Goal: Task Accomplishment & Management: Use online tool/utility

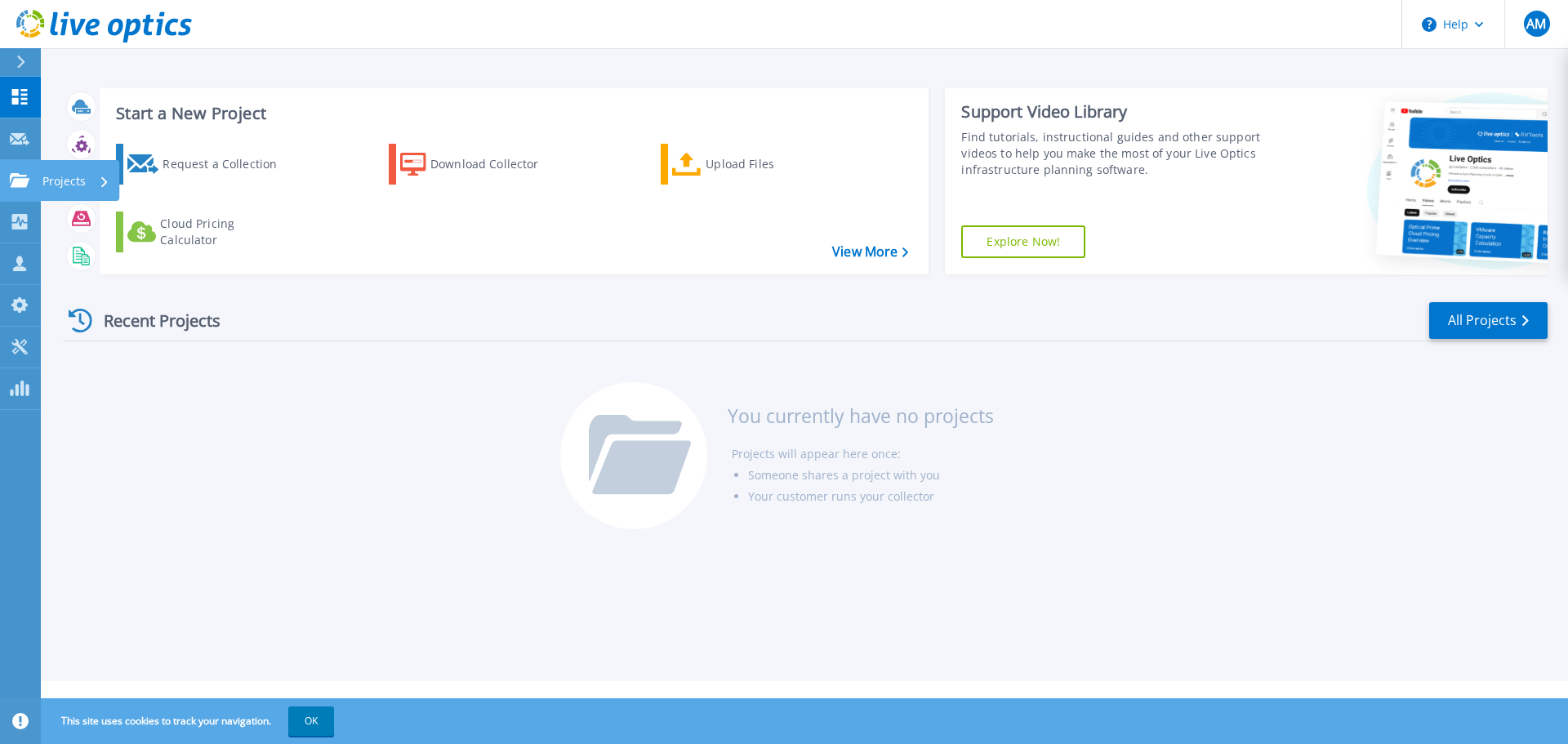
click at [41, 178] on div "Projects" at bounding box center [79, 181] width 79 height 41
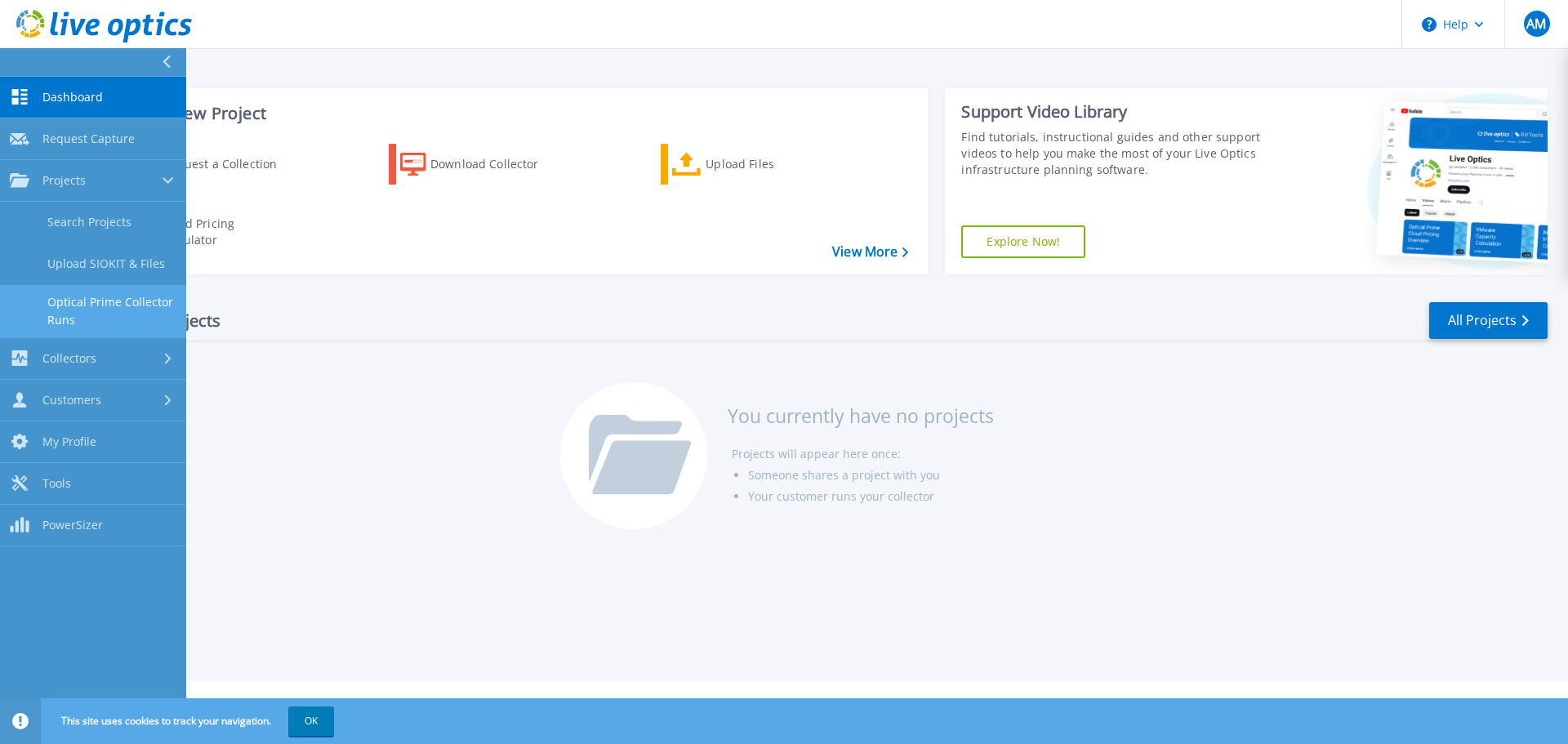
click at [140, 308] on link "Optical Prime Collector Runs" at bounding box center [93, 310] width 186 height 52
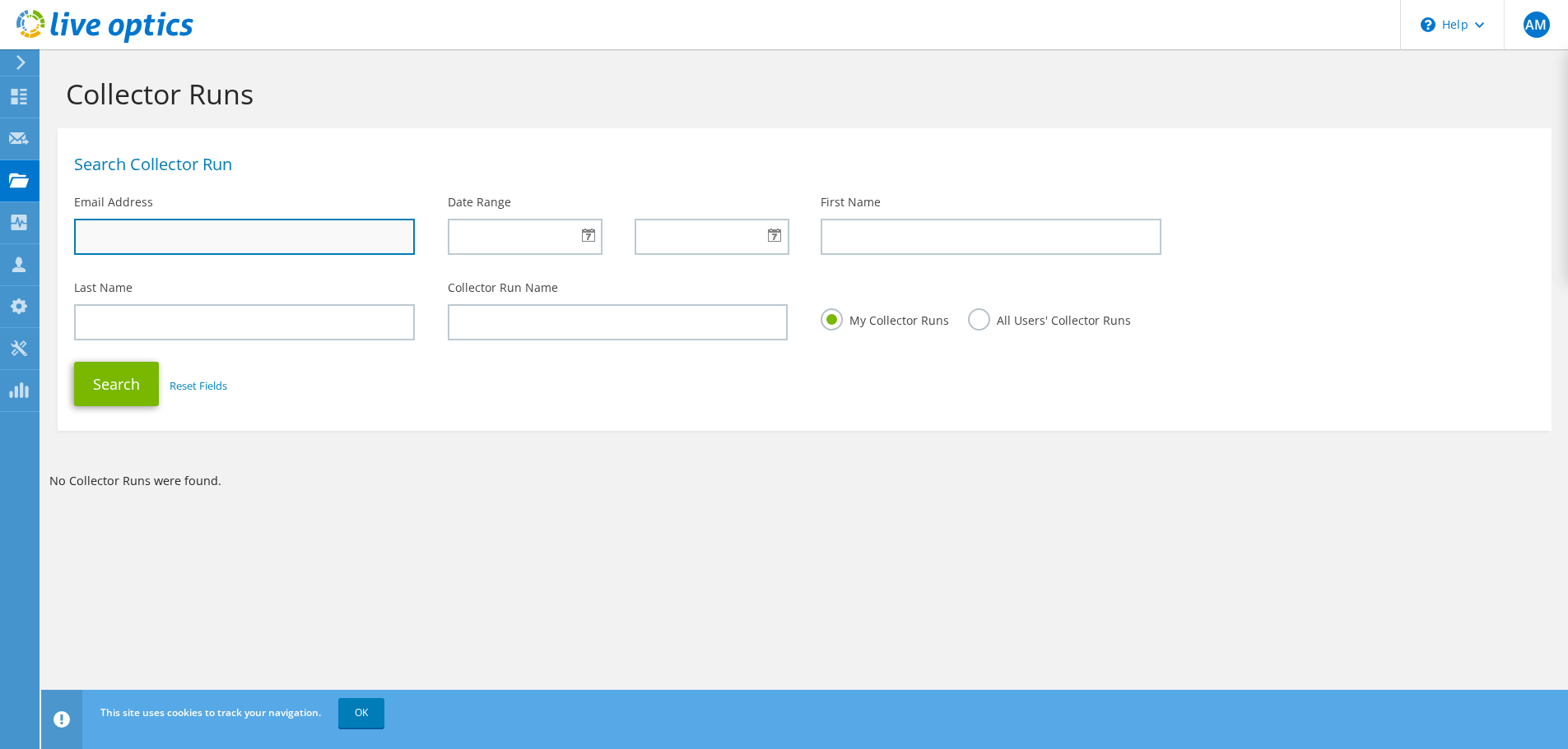
click at [182, 224] on input "text" at bounding box center [244, 237] width 341 height 36
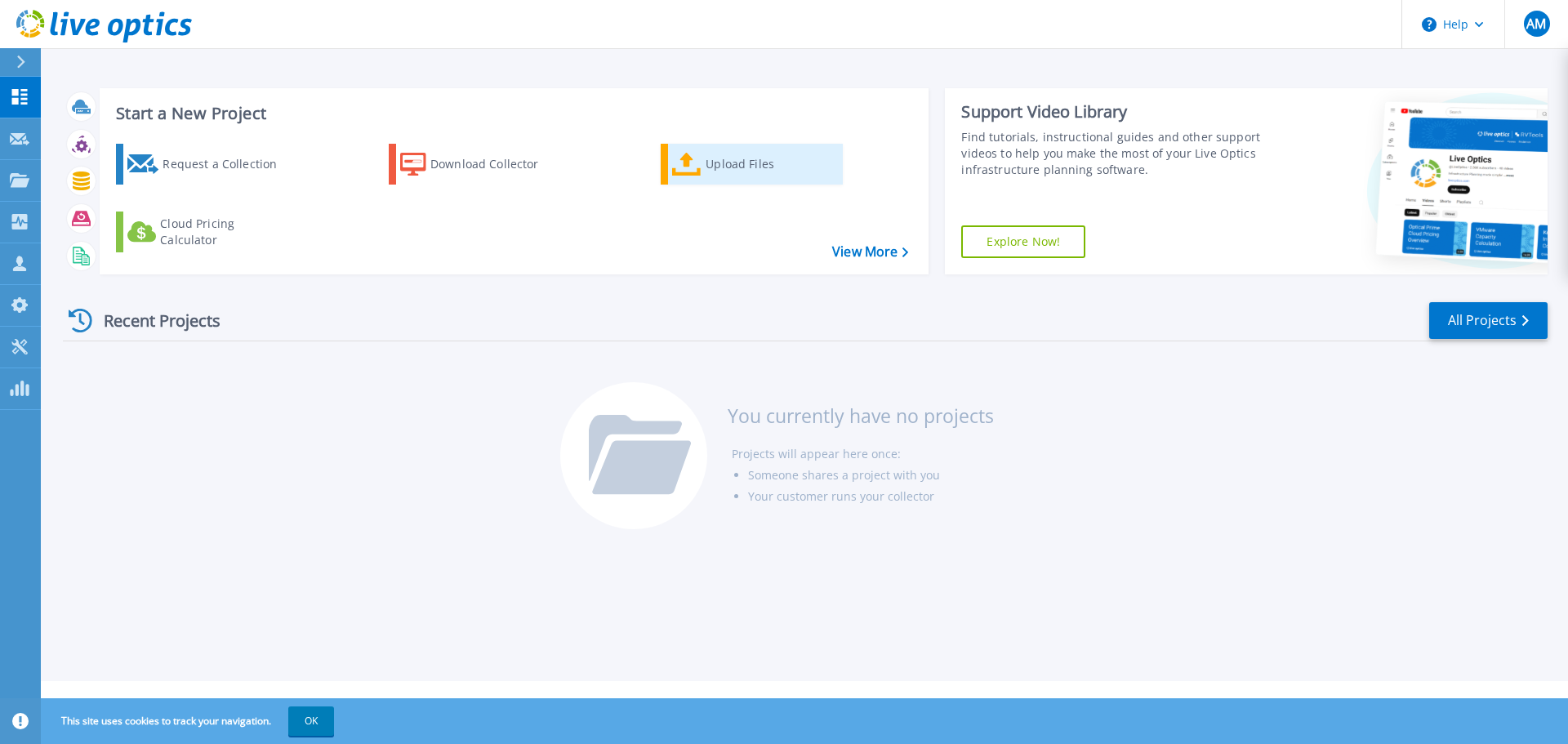
click at [704, 167] on link "Upload Files" at bounding box center [752, 164] width 182 height 41
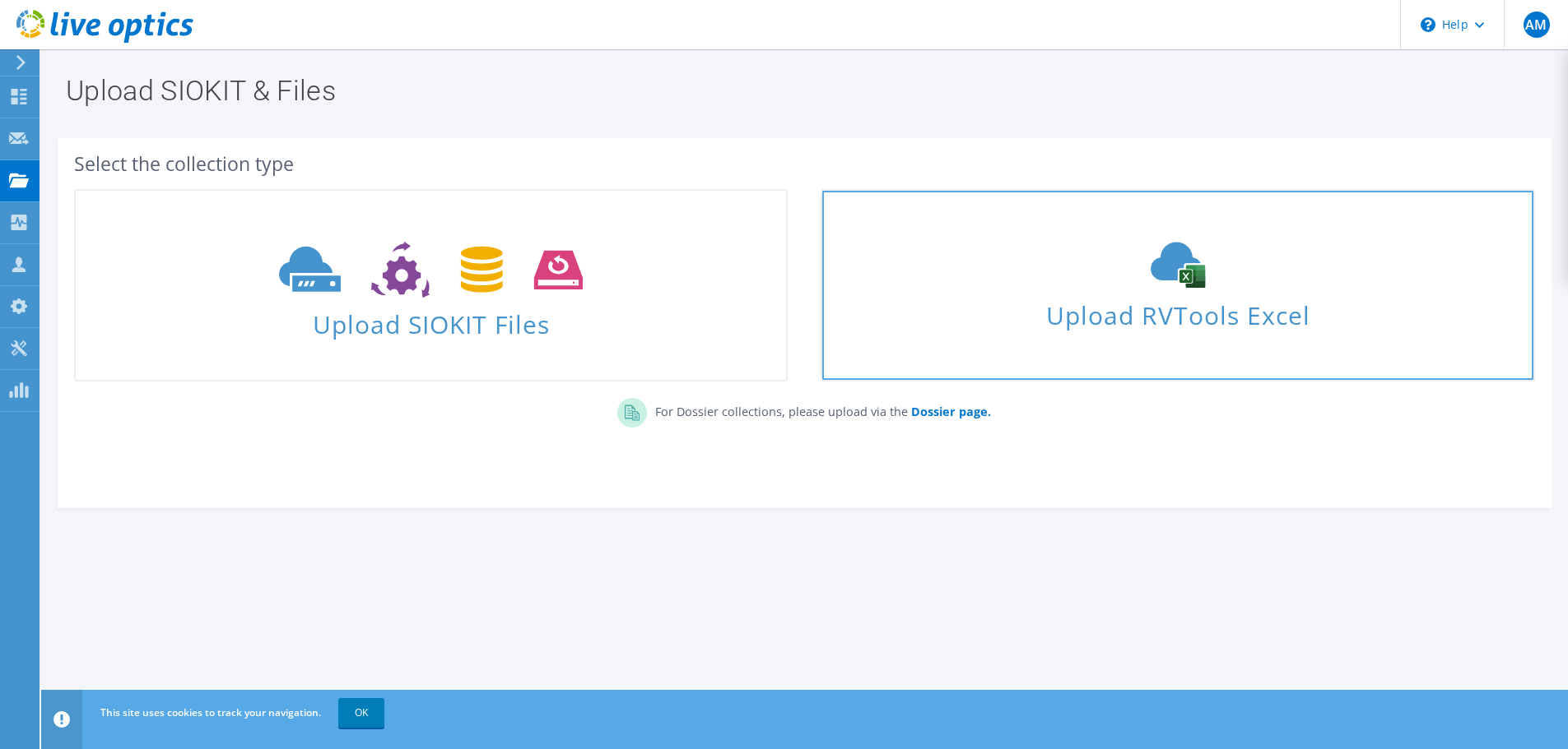
click at [985, 277] on div "Upload RVTools Excel" at bounding box center [1177, 285] width 710 height 87
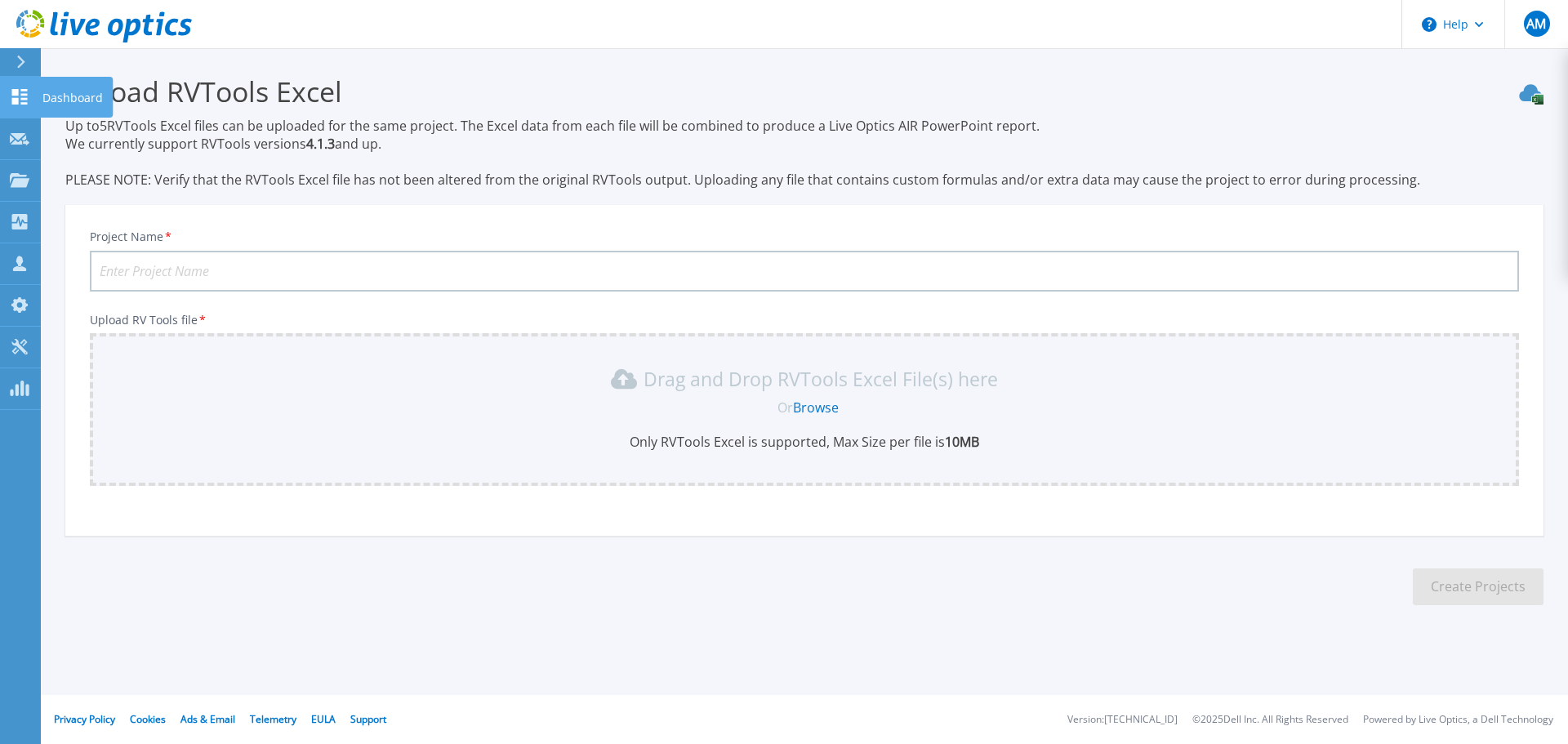
click at [19, 94] on icon at bounding box center [19, 97] width 19 height 16
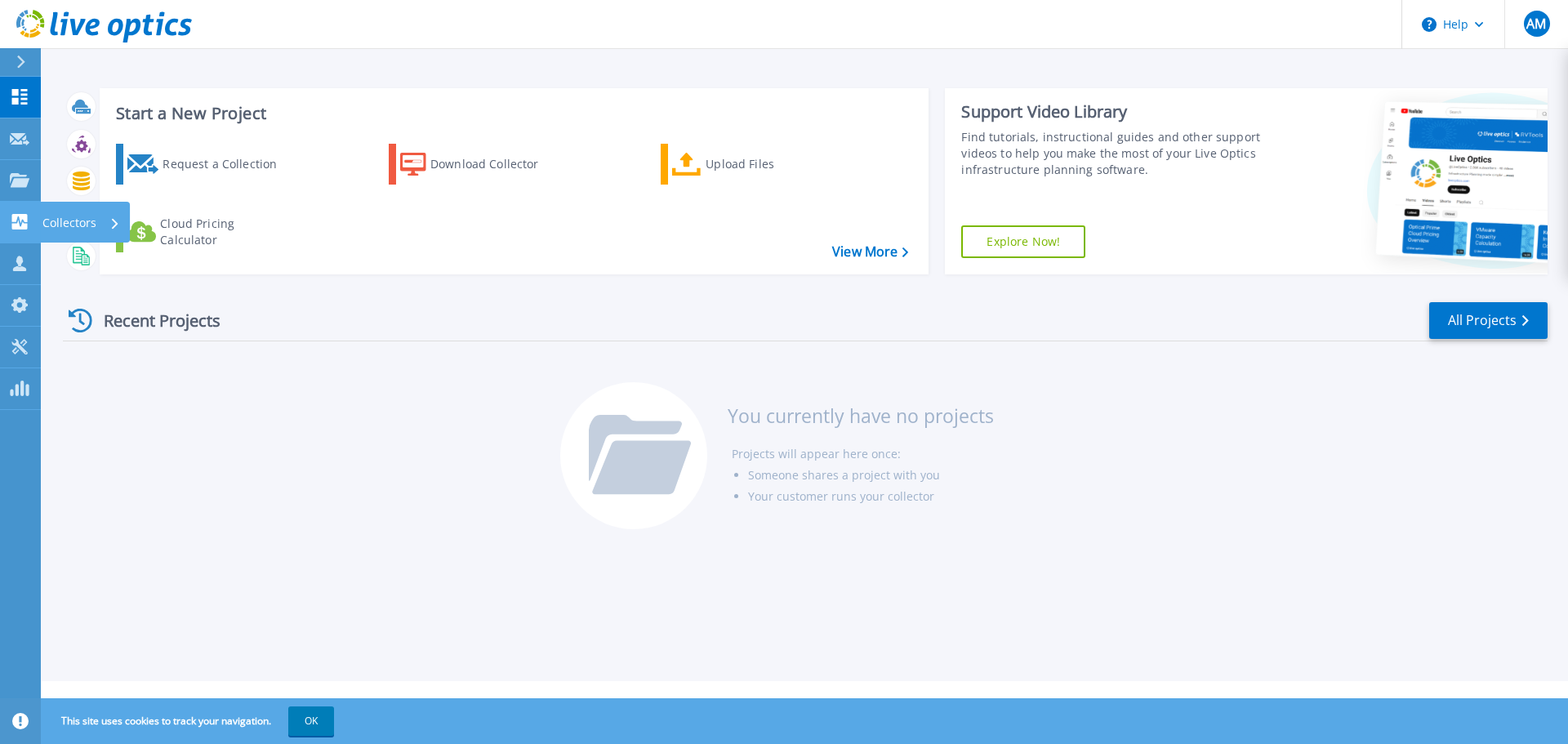
click at [17, 210] on link "Collectors Collectors" at bounding box center [20, 222] width 41 height 41
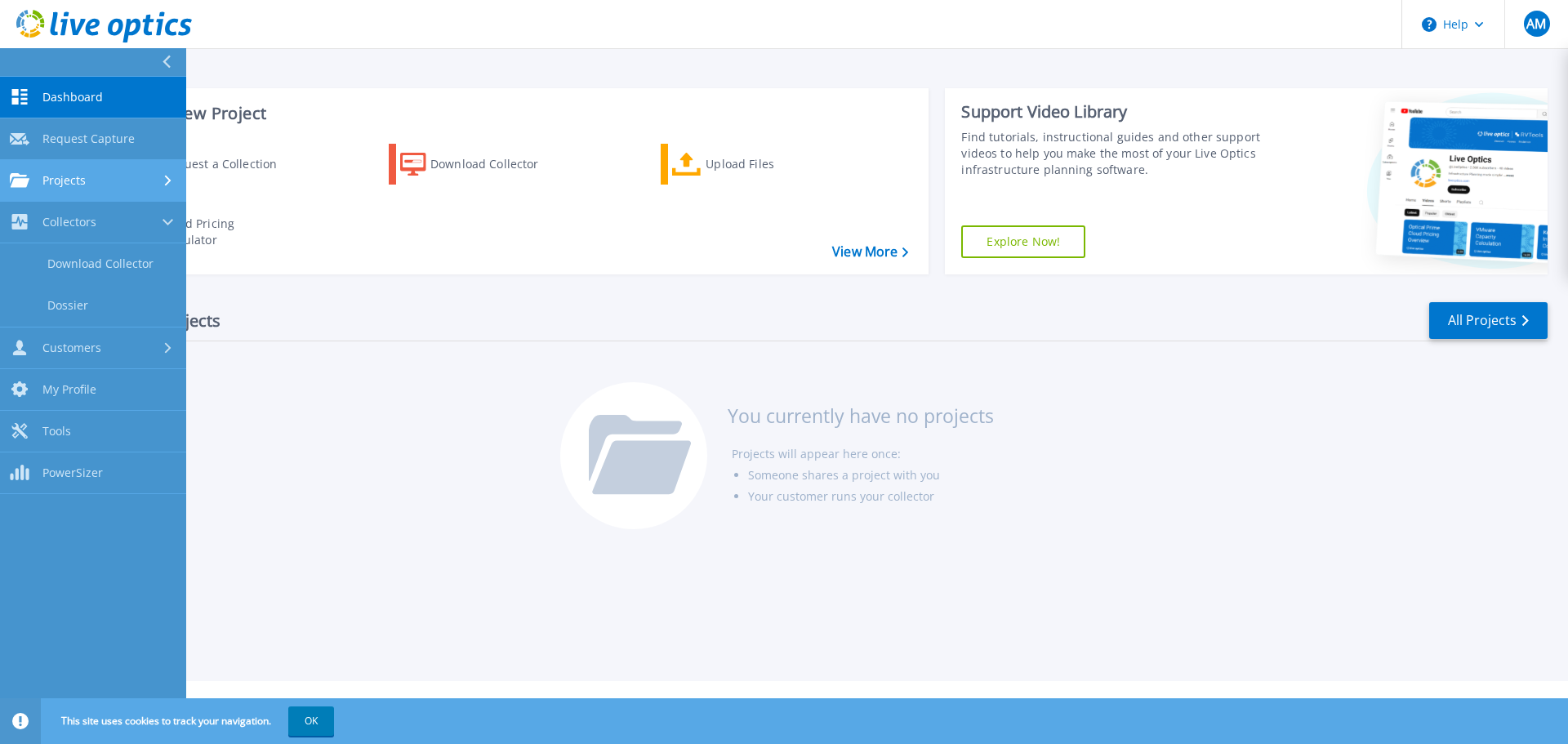
click at [43, 180] on div "Projects" at bounding box center [48, 180] width 76 height 15
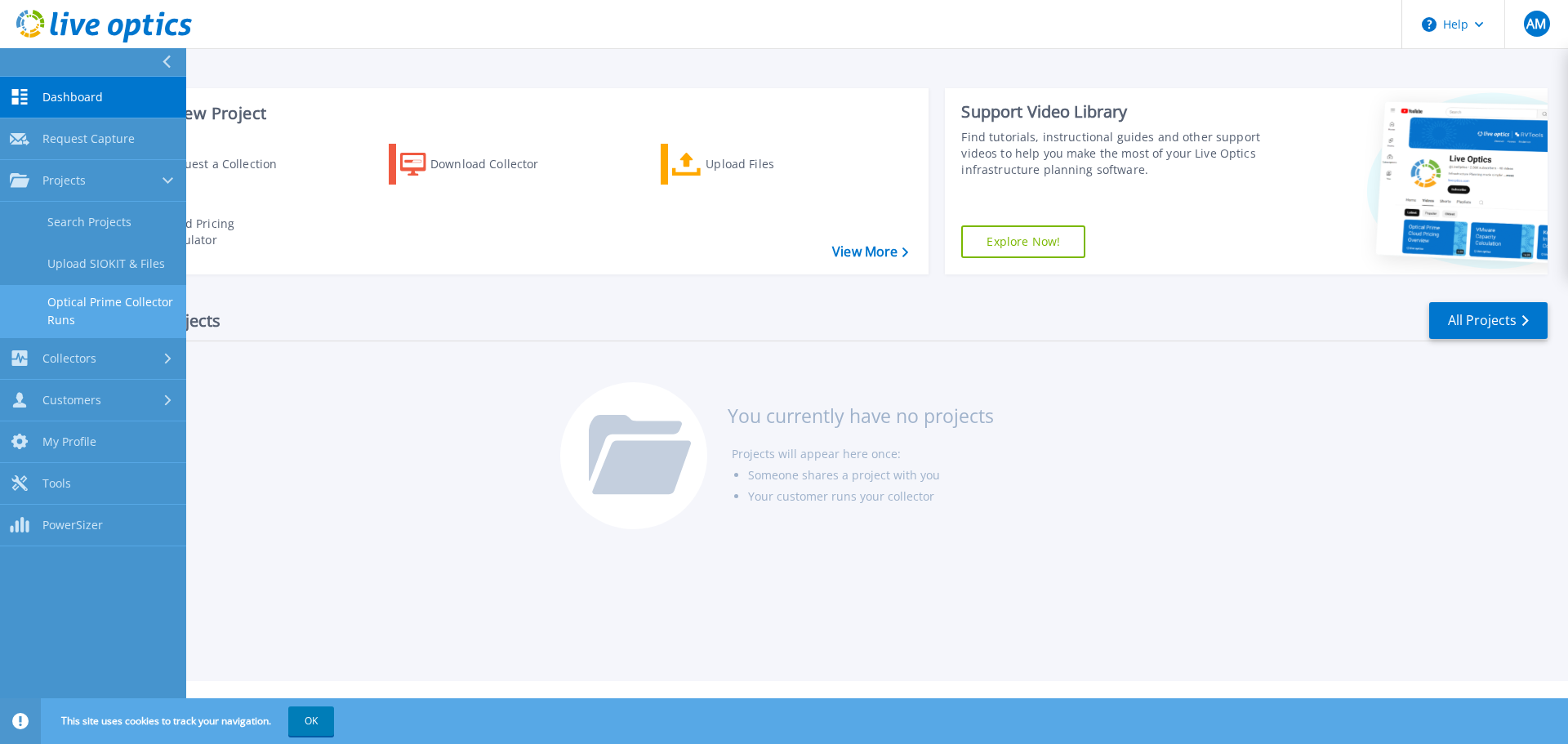
click at [100, 301] on link "Optical Prime Collector Runs" at bounding box center [93, 310] width 186 height 52
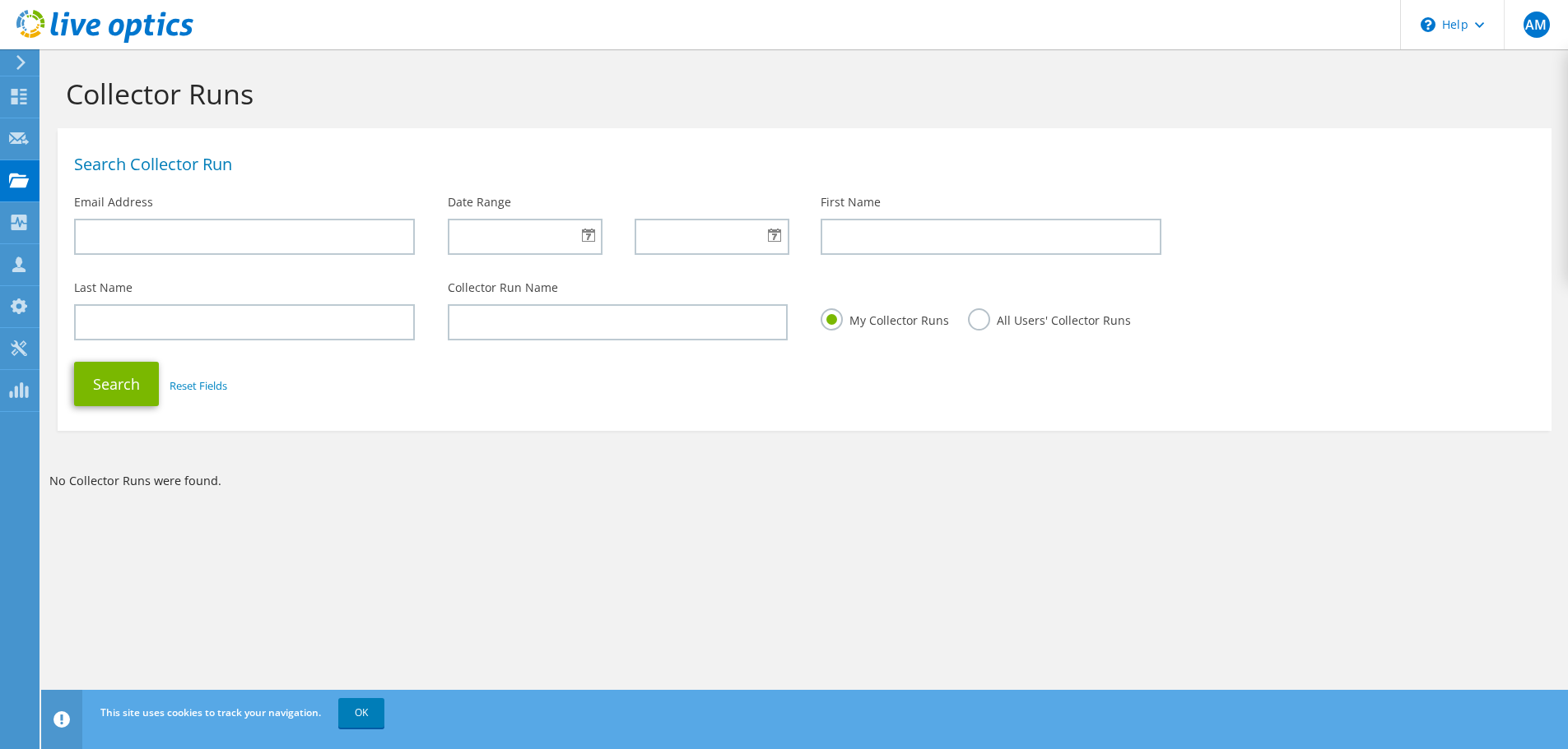
click at [594, 234] on div at bounding box center [524, 237] width 154 height 36
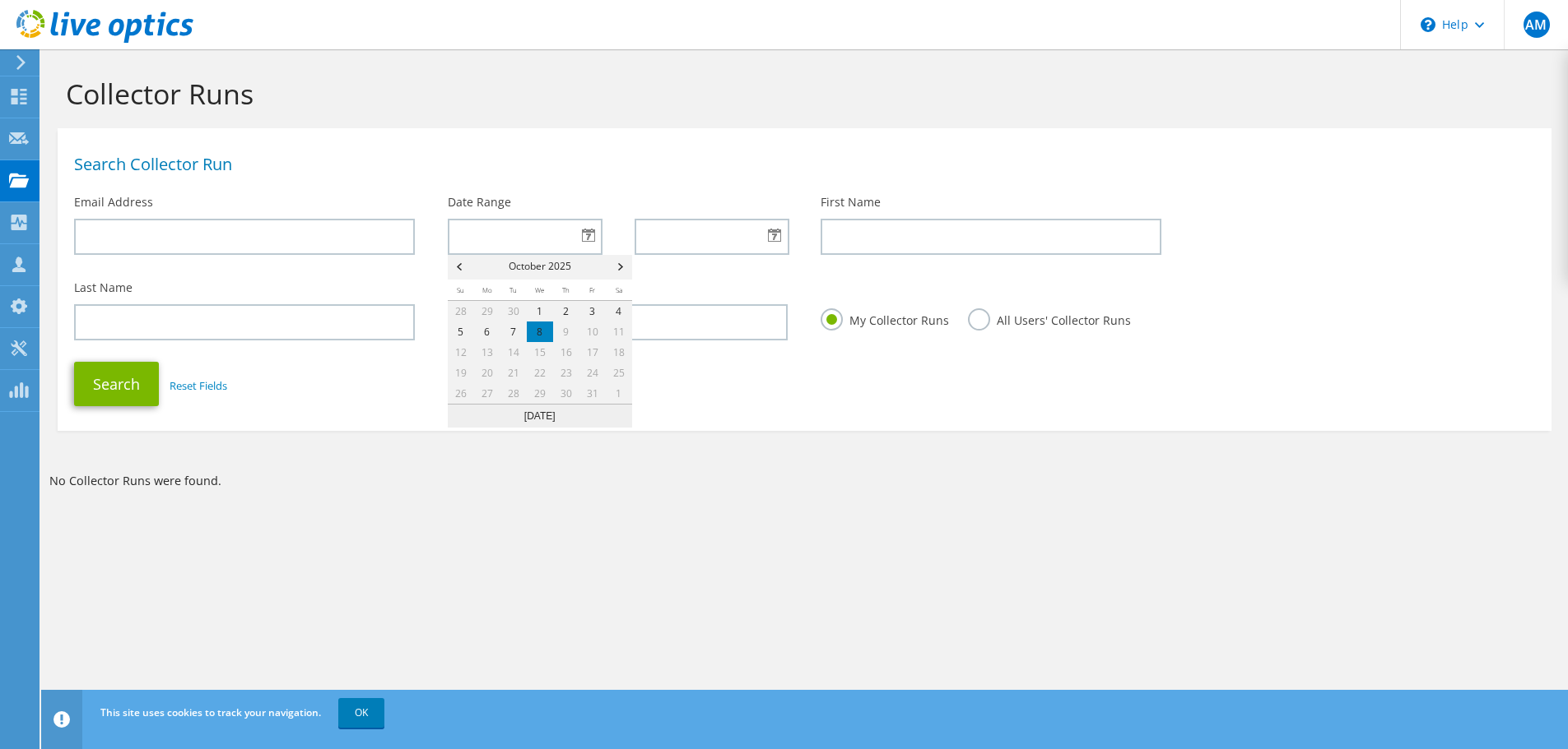
click at [591, 234] on div at bounding box center [524, 237] width 154 height 36
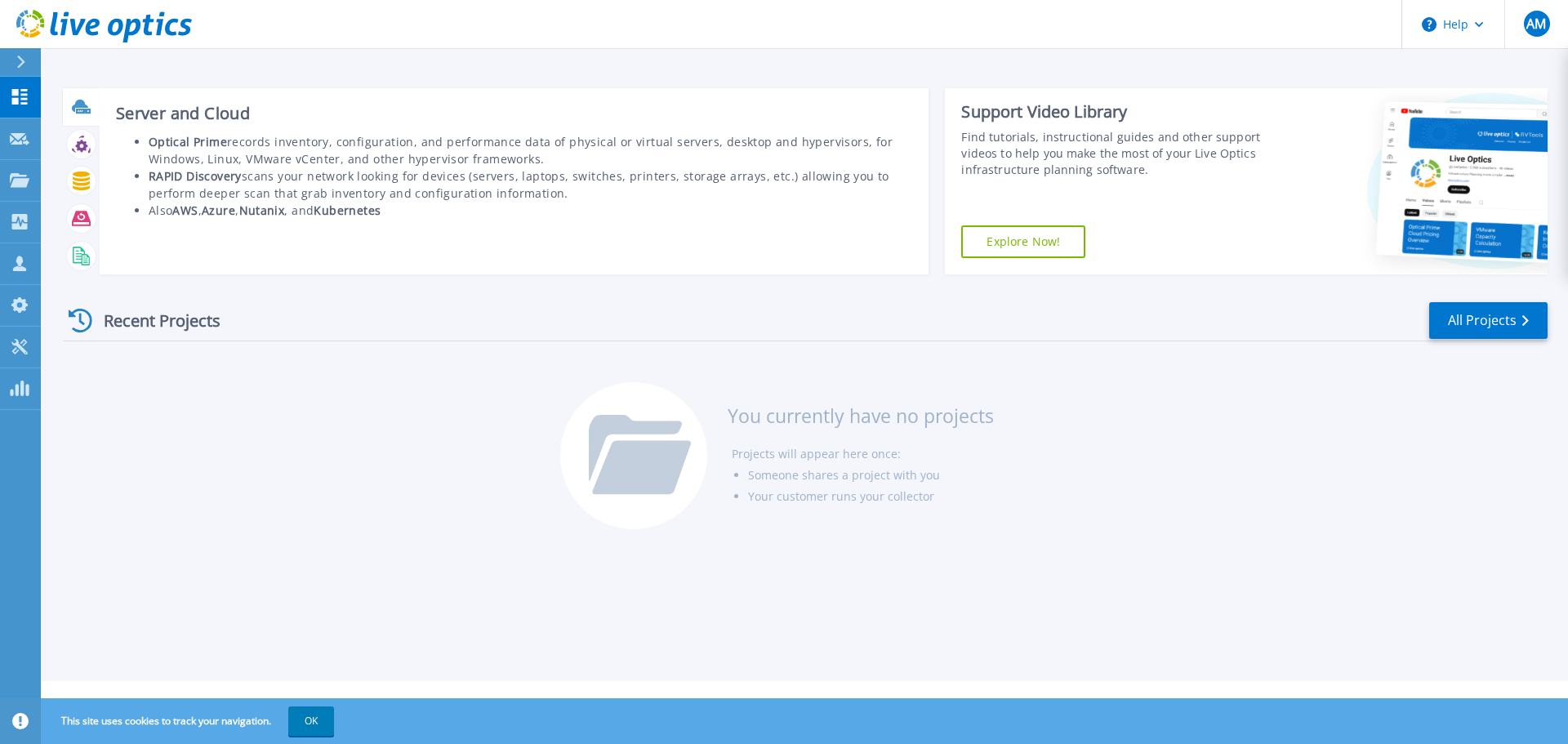
click at [75, 108] on icon at bounding box center [80, 106] width 17 height 12
click at [77, 114] on icon at bounding box center [83, 111] width 15 height 5
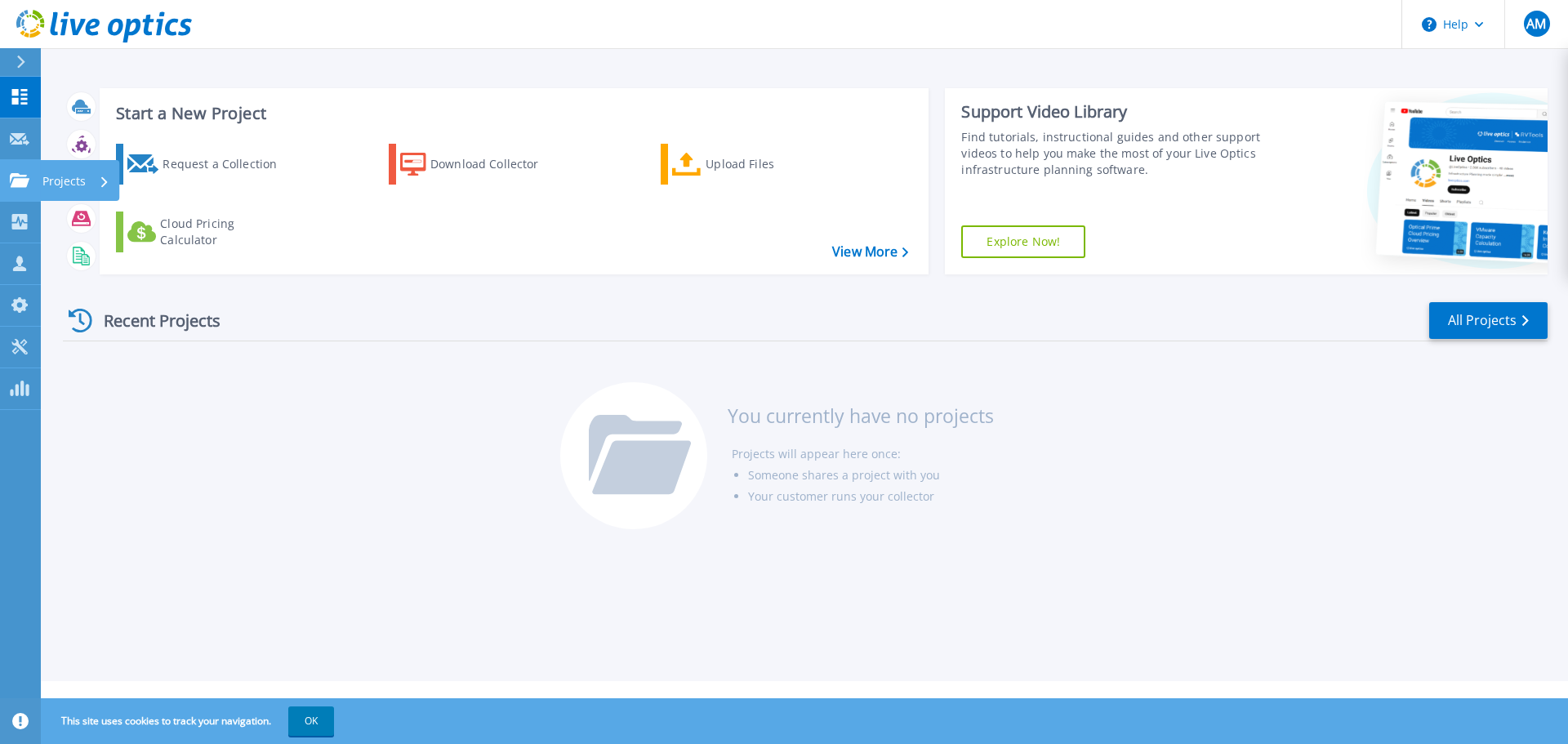
click at [72, 180] on p "Projects" at bounding box center [63, 182] width 43 height 42
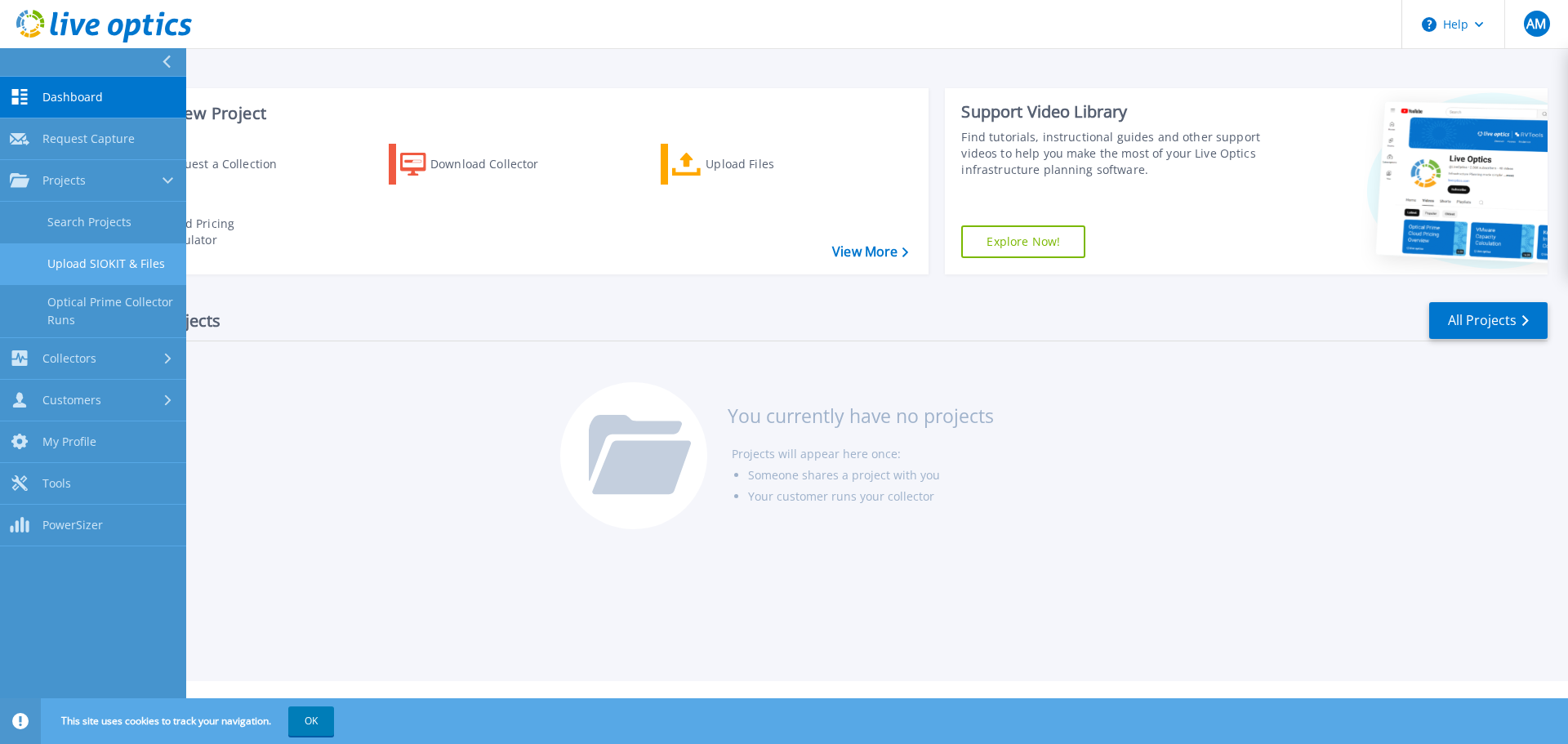
click at [122, 271] on link "Upload SIOKIT & Files" at bounding box center [93, 264] width 186 height 41
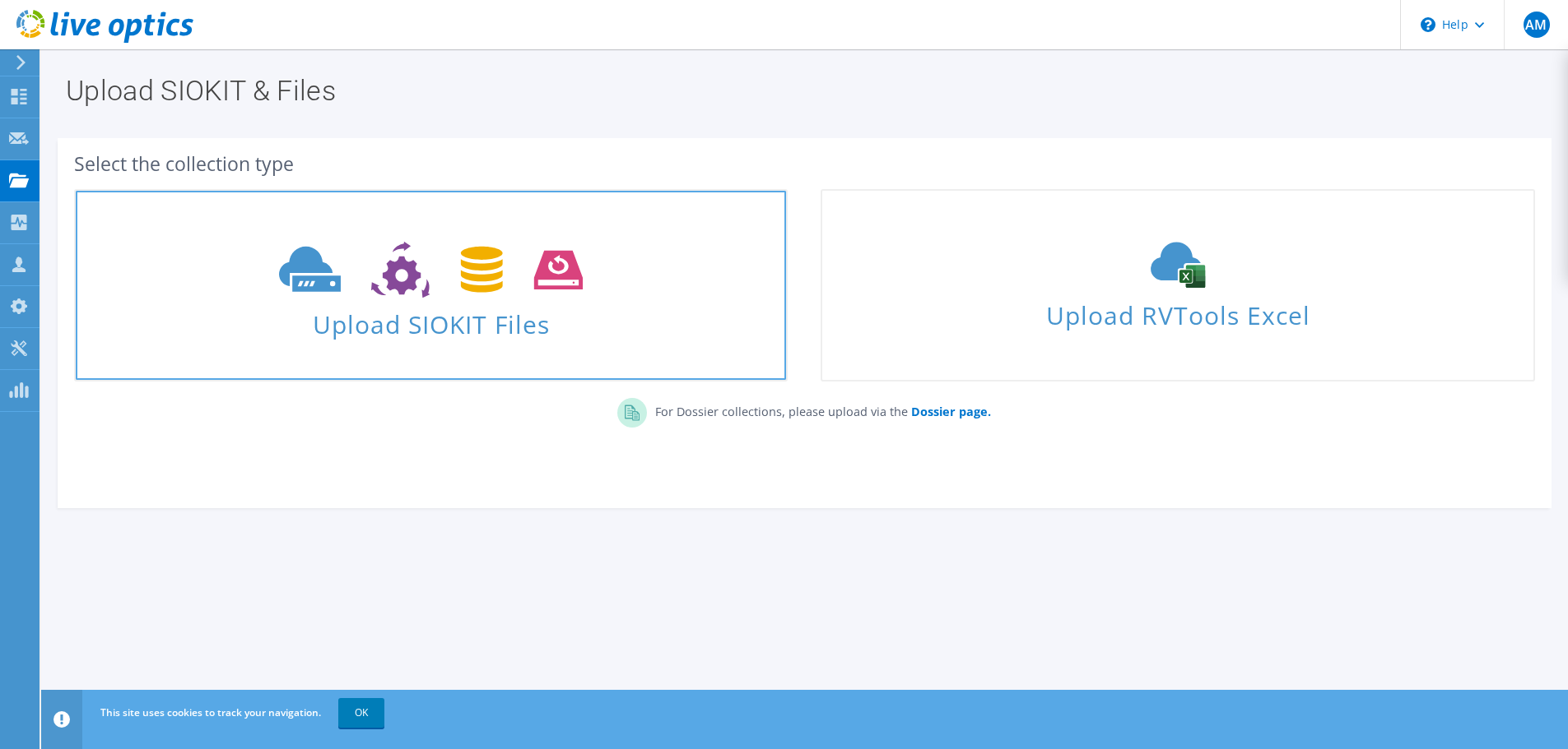
click at [369, 291] on icon at bounding box center [431, 270] width 304 height 57
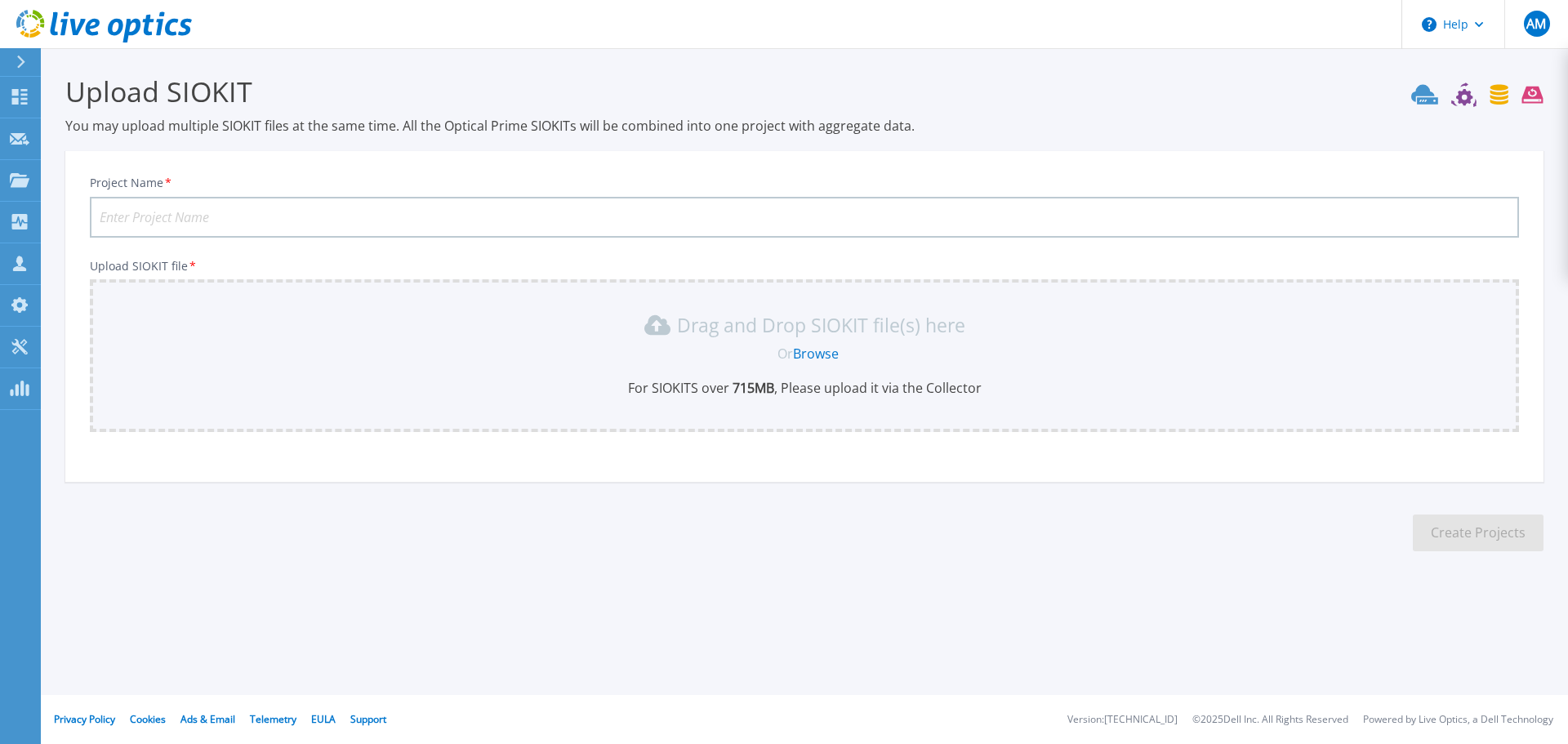
click at [553, 221] on input "Project Name *" at bounding box center [805, 217] width 1430 height 41
click at [129, 218] on input "AGLCVMware" at bounding box center [805, 217] width 1430 height 41
click at [130, 218] on input "AGLCVMware" at bounding box center [805, 217] width 1430 height 41
click at [234, 365] on div "Drag and Drop SIOKIT file(s) here Or Browse For SIOKITS over 715 MB , Please up…" at bounding box center [805, 354] width 1410 height 85
click at [209, 221] on input "AGLCVMware" at bounding box center [805, 217] width 1430 height 41
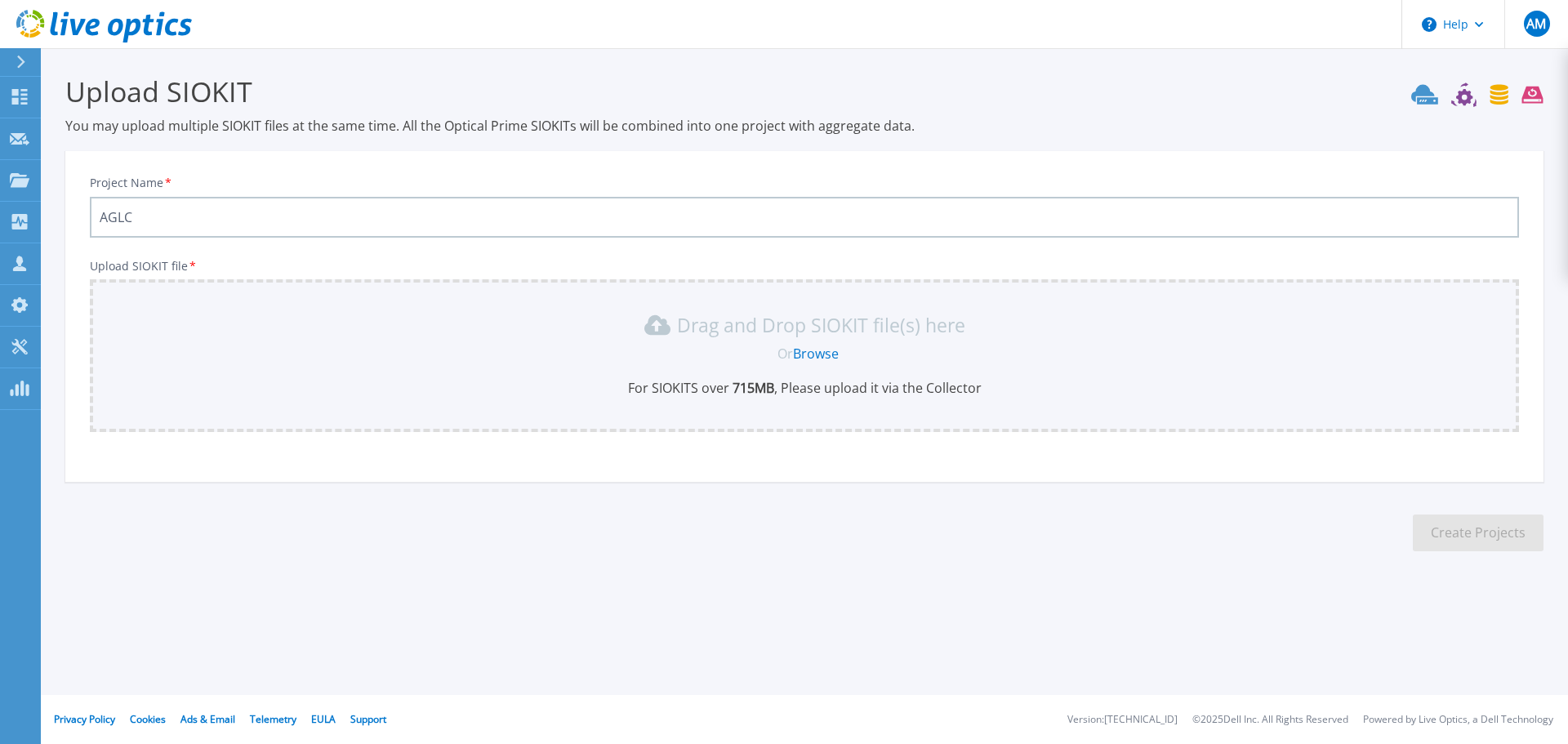
type input "AGLC"
click at [819, 354] on link "Browse" at bounding box center [816, 353] width 46 height 18
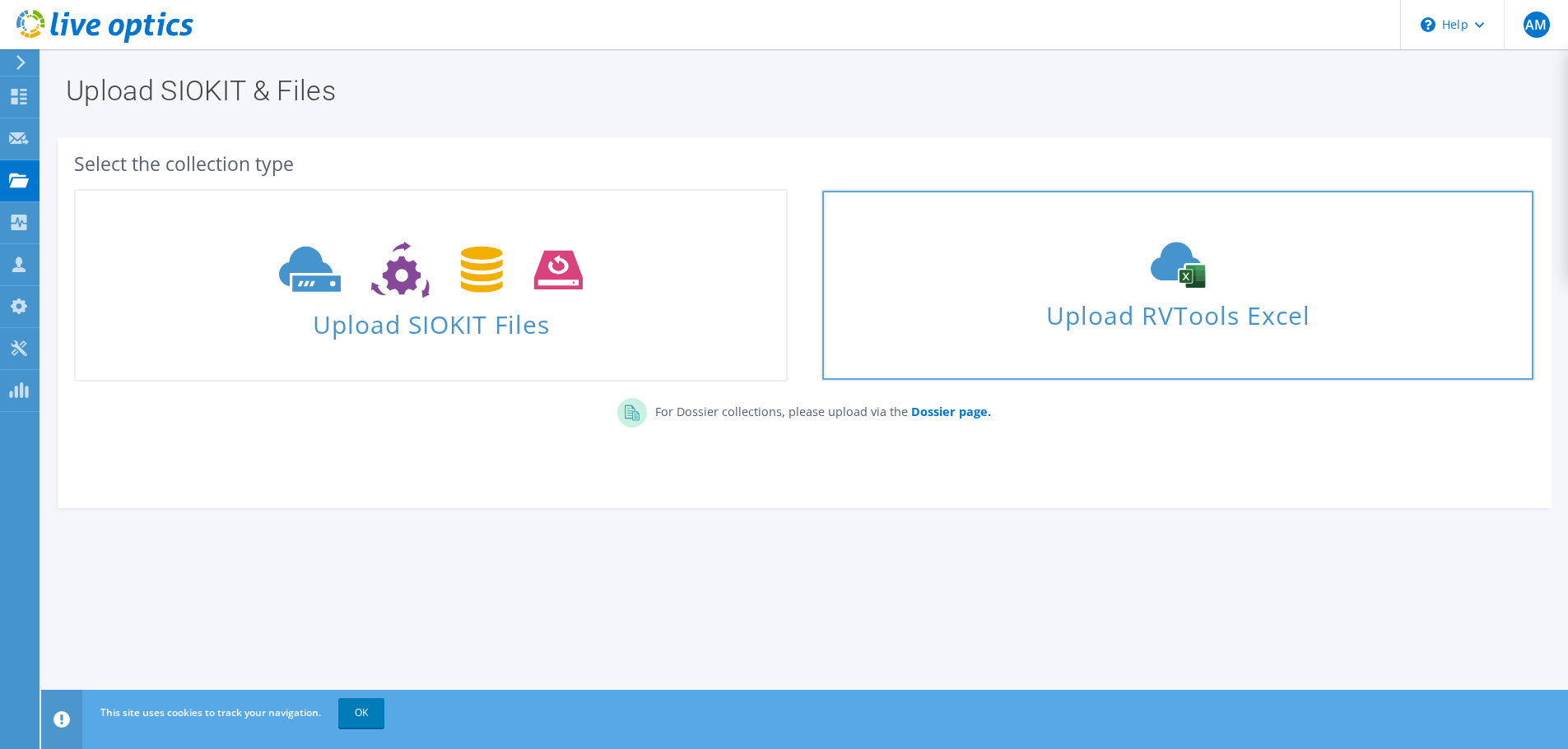
click at [961, 288] on div "Upload RVTools Excel" at bounding box center [1177, 285] width 710 height 87
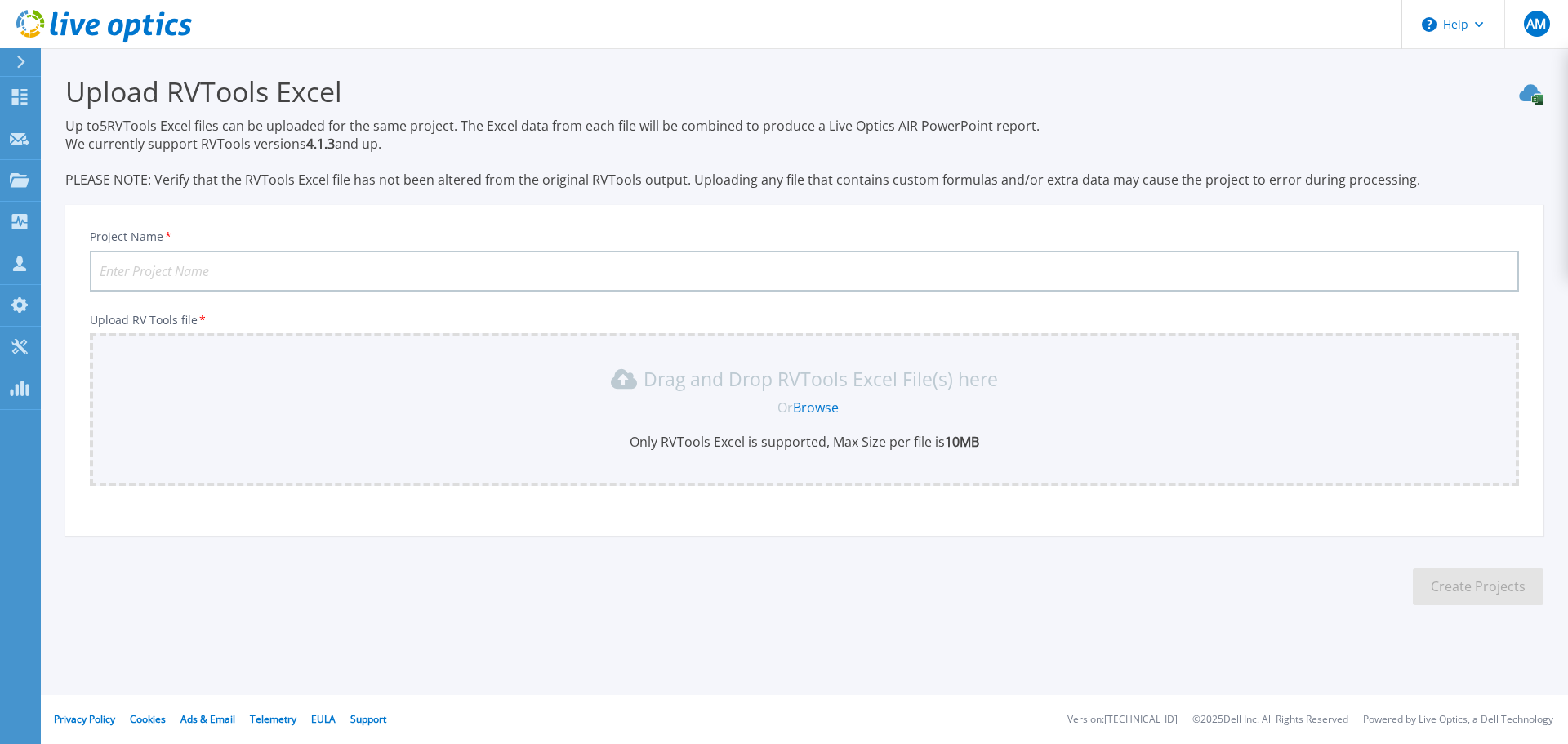
click at [567, 259] on input "Project Name *" at bounding box center [805, 272] width 1430 height 41
click at [561, 269] on input "Project Name *" at bounding box center [805, 272] width 1430 height 41
type input "AGLC"
click at [806, 412] on link "Browse" at bounding box center [816, 407] width 46 height 18
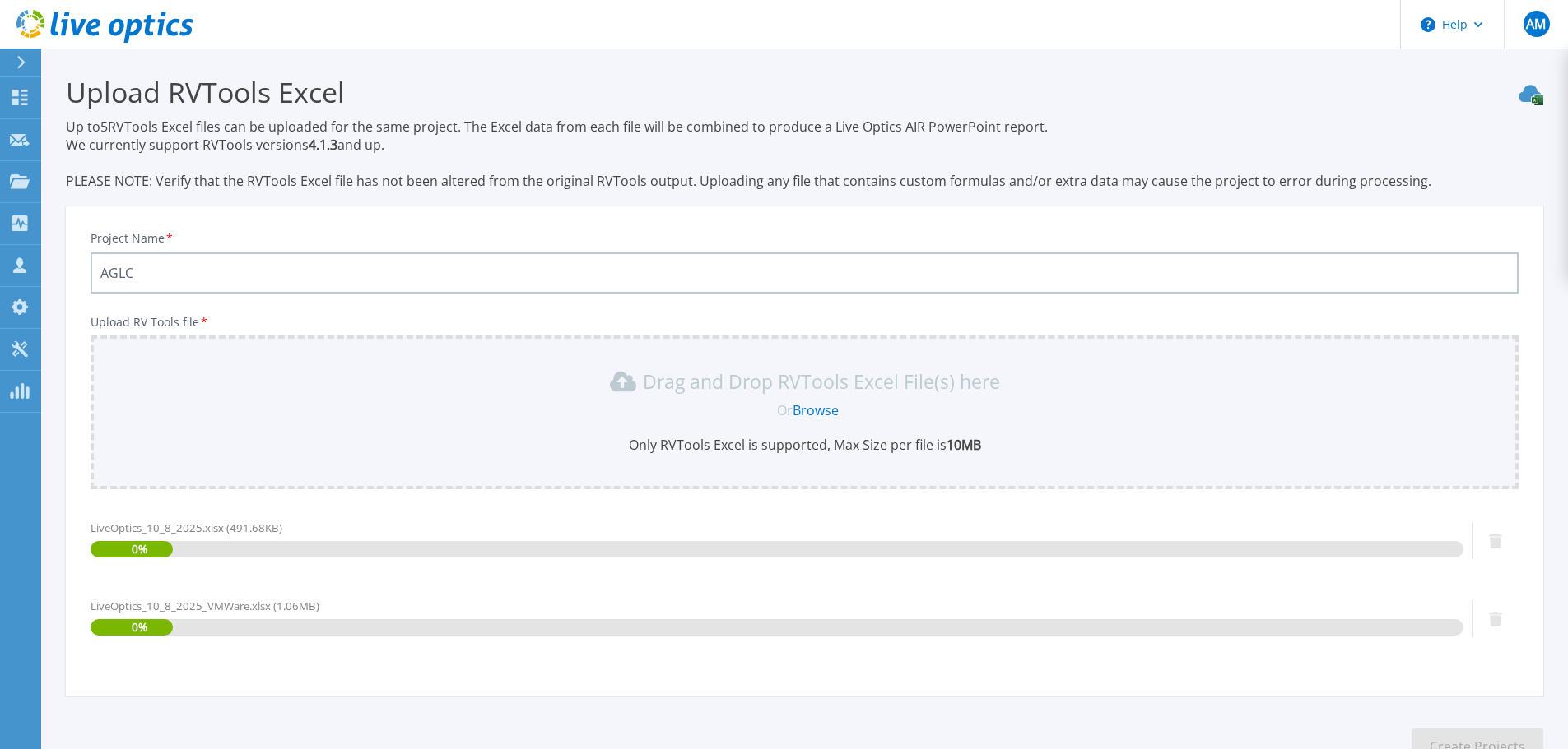
scroll to position [117, 0]
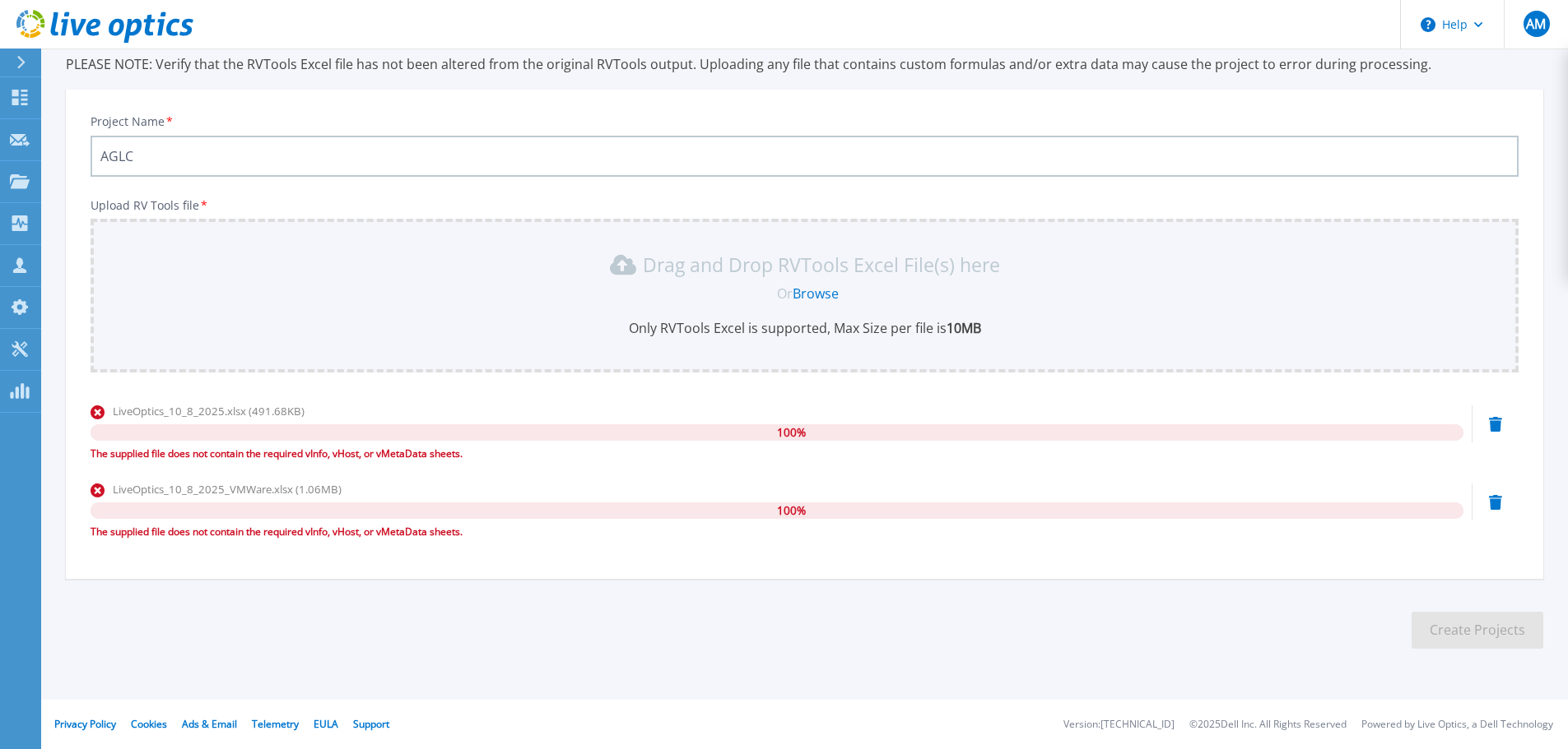
click at [1494, 428] on icon at bounding box center [1495, 424] width 13 height 15
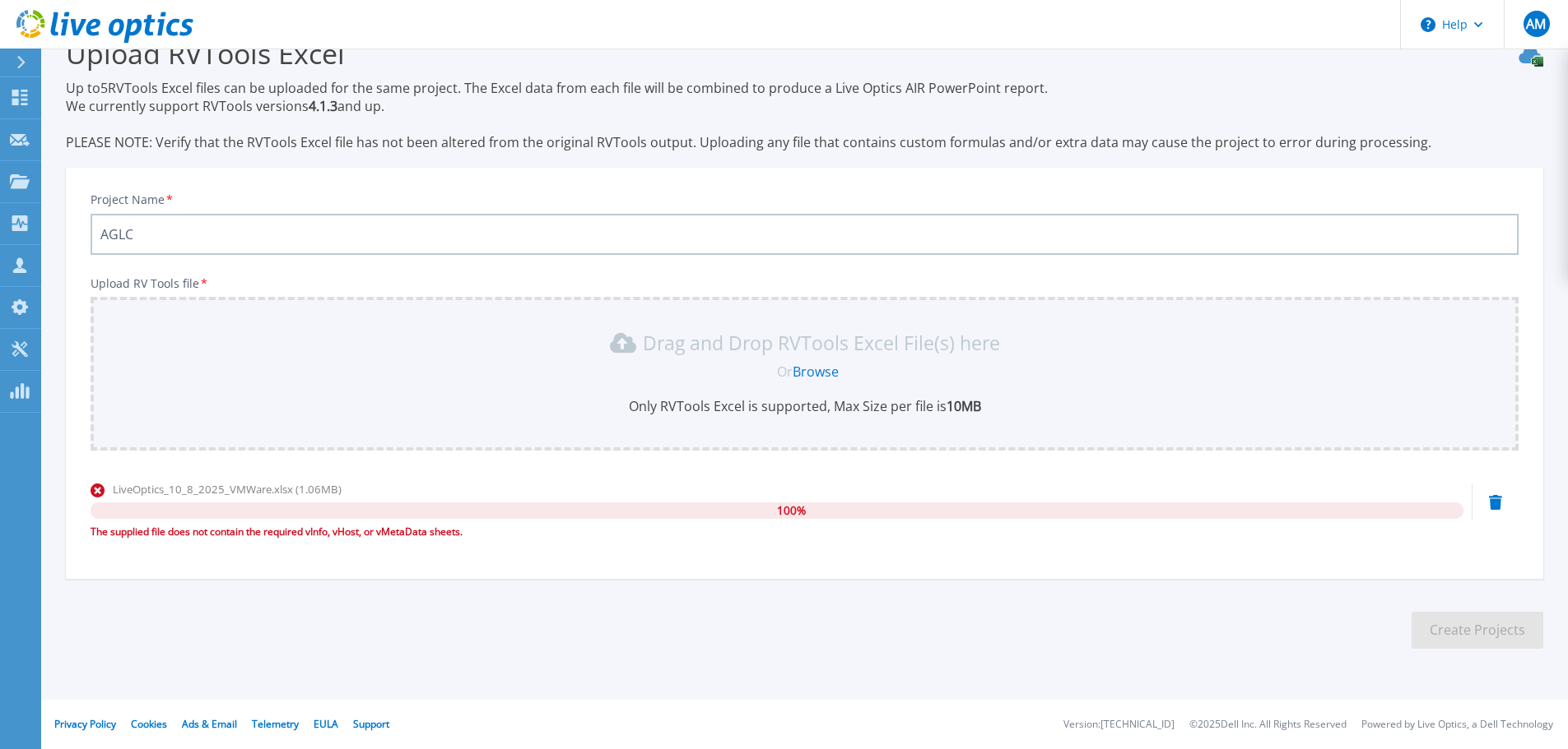
click at [1492, 515] on div "LiveOptics_10_8_2025_VMWare.xlsx (1.06MB) 100 % The supplied file does not cont…" at bounding box center [804, 516] width 1428 height 70
click at [1493, 505] on icon at bounding box center [1495, 502] width 13 height 15
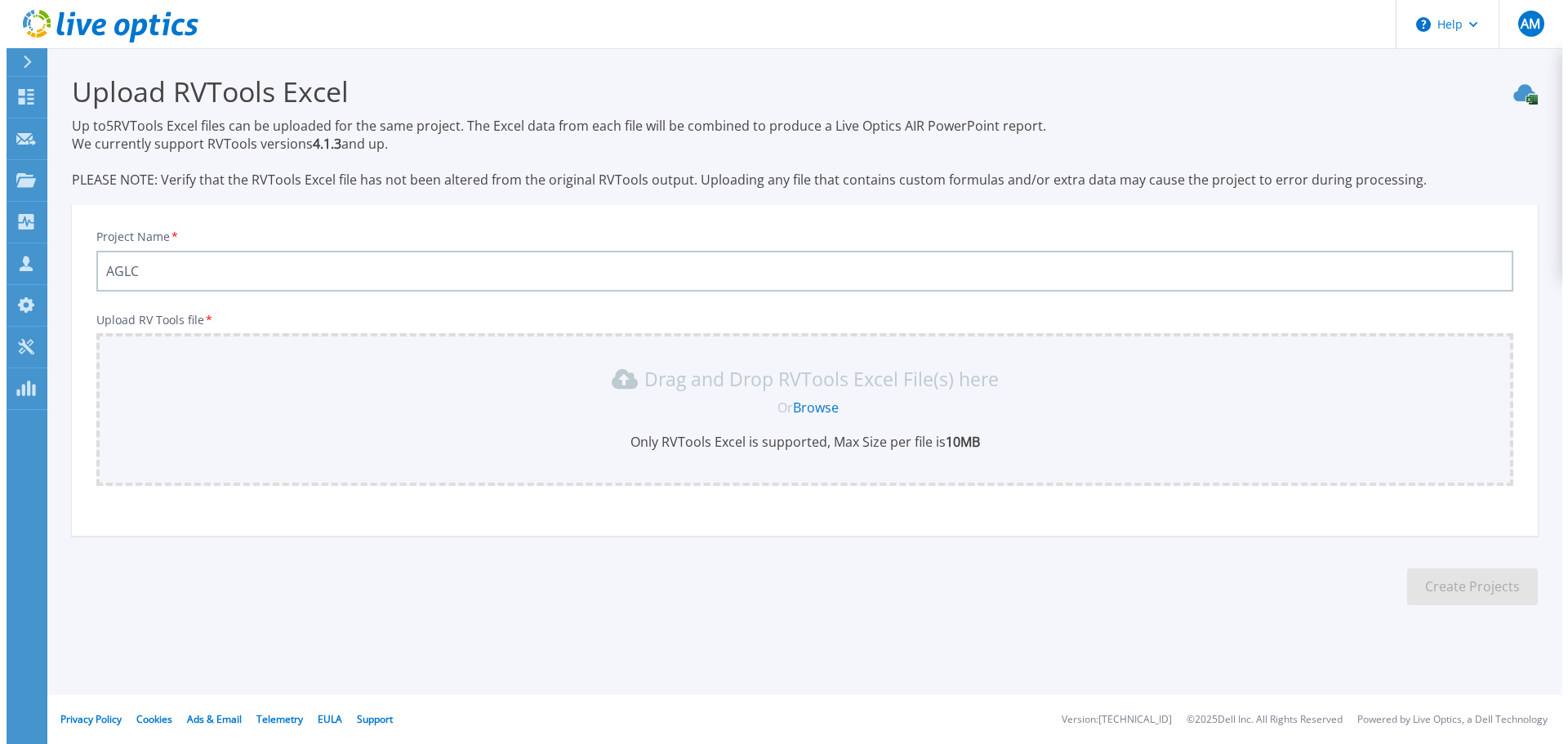
scroll to position [0, 0]
